Goal: Transaction & Acquisition: Purchase product/service

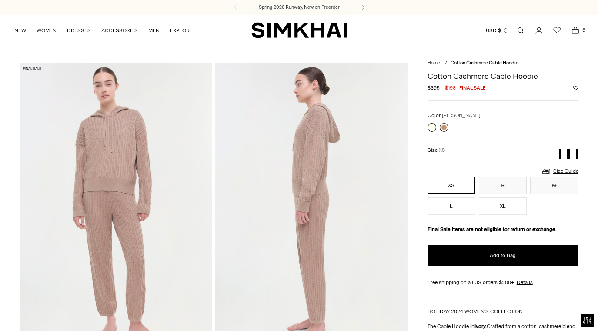
click at [444, 127] on link at bounding box center [444, 127] width 9 height 9
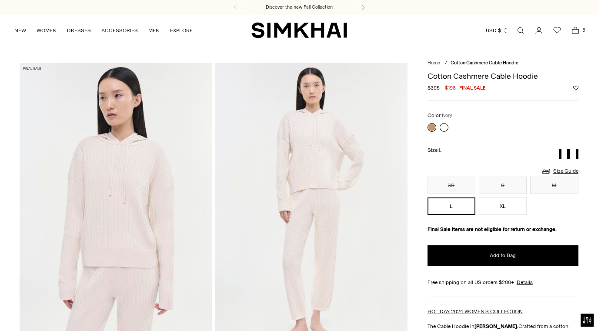
click at [443, 126] on link at bounding box center [444, 127] width 9 height 9
click at [576, 30] on icon "Open cart modal" at bounding box center [576, 30] width 12 height 9
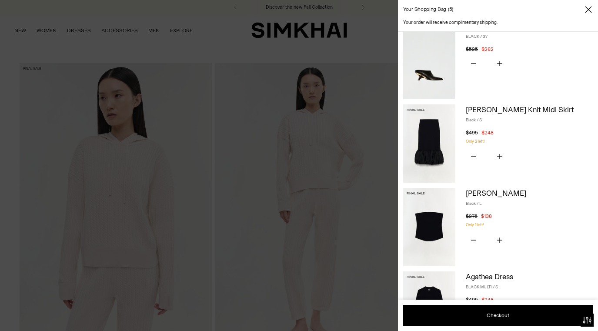
scroll to position [100, 0]
click at [473, 237] on icon "Subtract product quantity" at bounding box center [473, 239] width 5 height 5
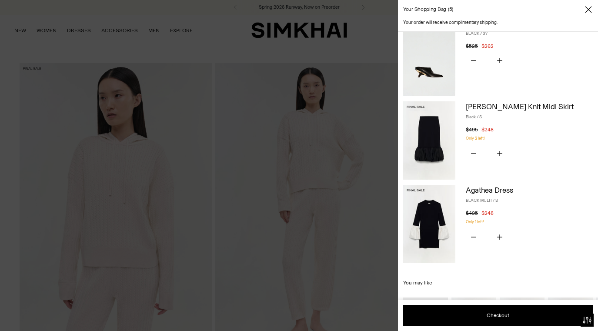
scroll to position [103, 0]
click at [473, 151] on icon "Subtract product quantity" at bounding box center [473, 153] width 5 height 5
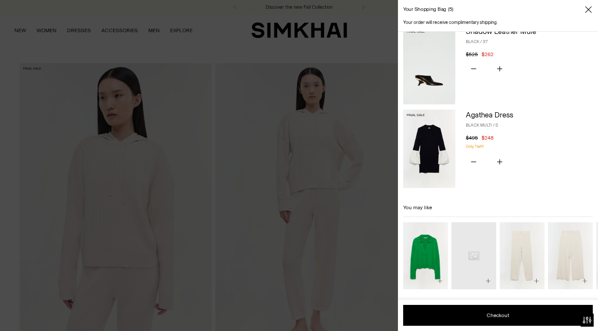
scroll to position [0, 0]
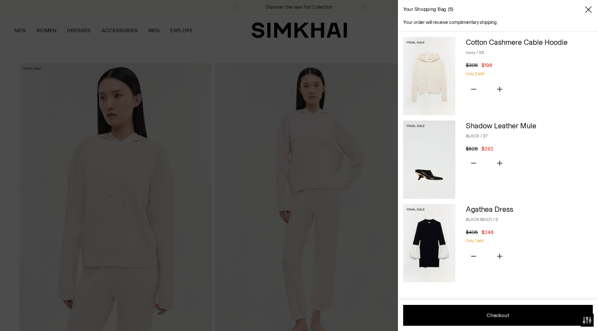
click at [427, 227] on img at bounding box center [429, 243] width 52 height 78
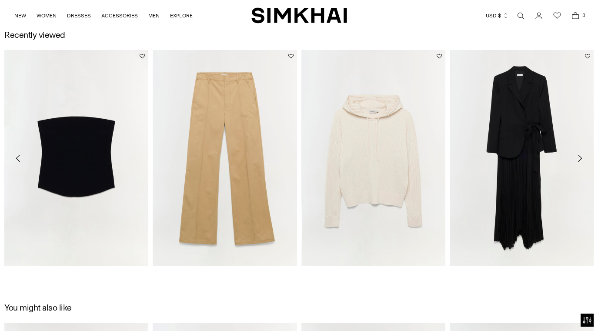
scroll to position [1231, 0]
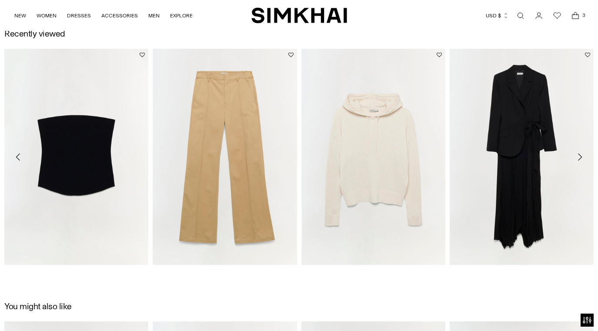
click at [578, 15] on icon "Open cart modal" at bounding box center [576, 15] width 12 height 9
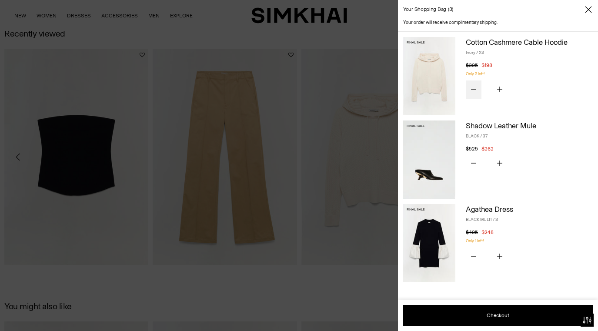
click at [473, 91] on button "Subtract product quantity" at bounding box center [474, 90] width 16 height 18
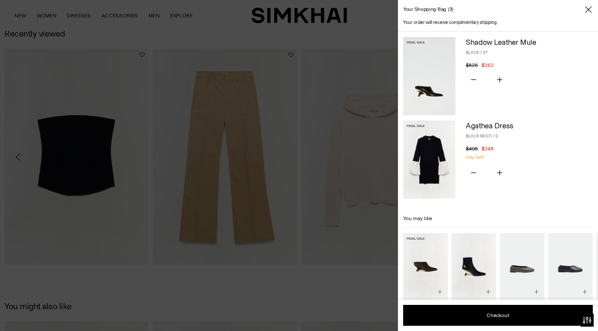
scroll to position [11, 0]
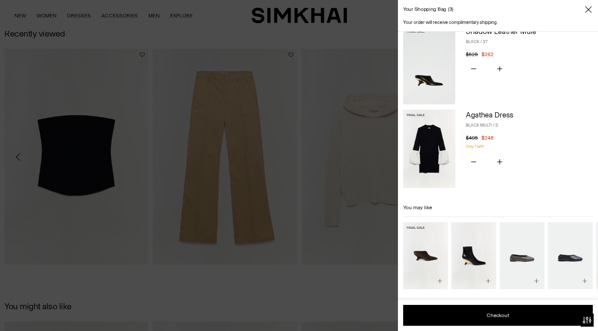
click at [0, 0] on img "Shadow Suede Mule" at bounding box center [0, 0] width 0 height 0
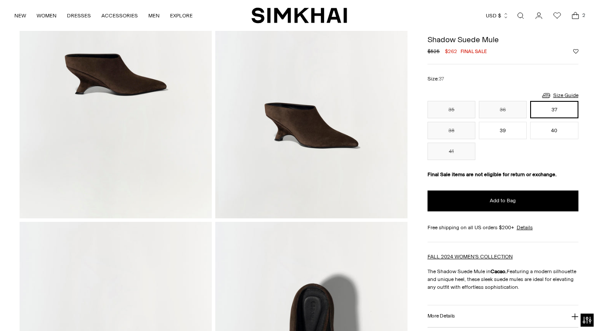
scroll to position [134, 0]
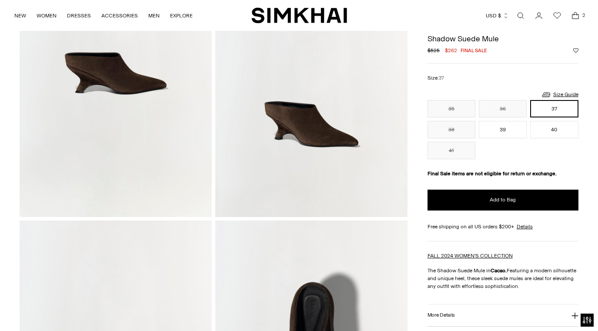
click at [310, 134] on img at bounding box center [311, 73] width 192 height 289
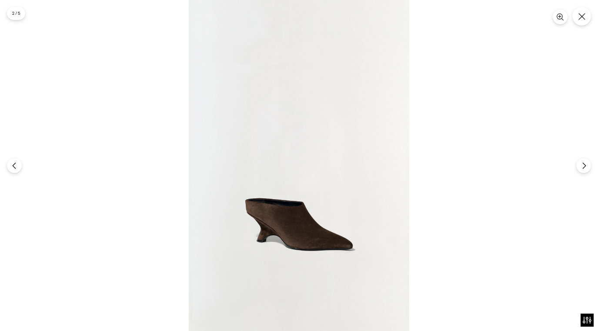
click at [283, 222] on img at bounding box center [299, 165] width 221 height 331
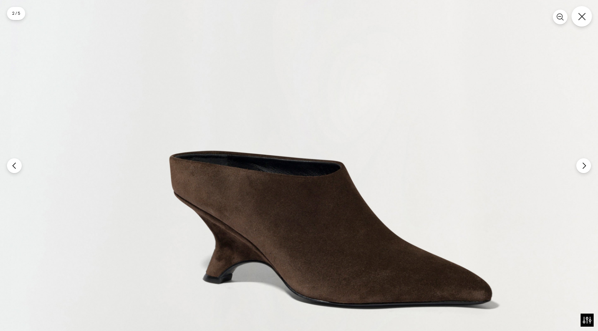
click at [583, 21] on button "Close" at bounding box center [582, 16] width 20 height 20
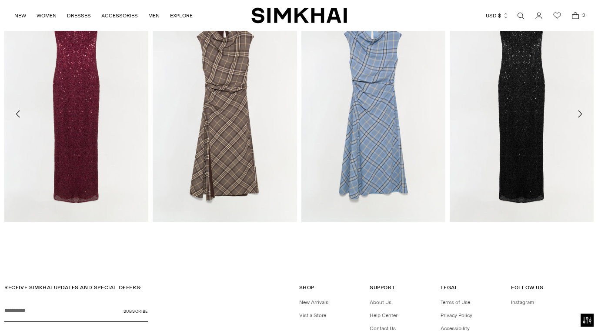
scroll to position [1340, 0]
